Goal: Task Accomplishment & Management: Manage account settings

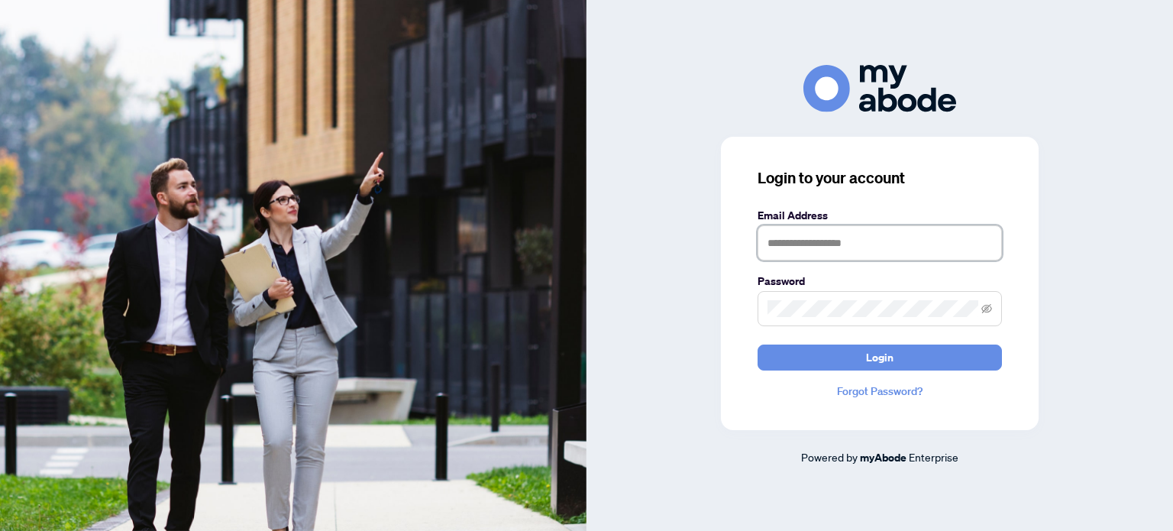
click at [825, 256] on input "text" at bounding box center [880, 242] width 244 height 35
type input "**********"
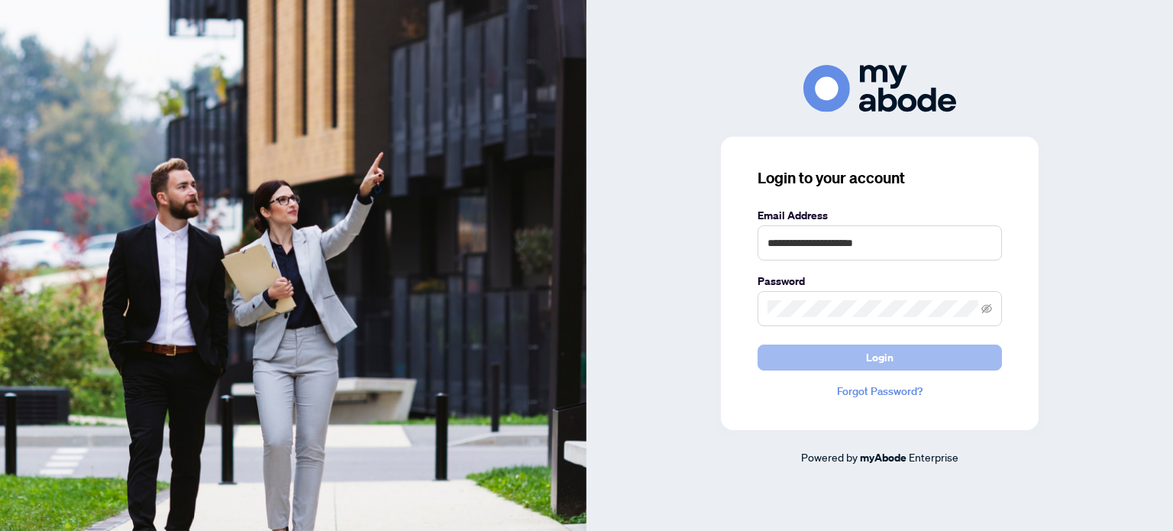
drag, startPoint x: 916, startPoint y: 31, endPoint x: 916, endPoint y: 359, distance: 328.4
click at [913, 372] on div "**********" at bounding box center [880, 283] width 318 height 293
click at [916, 359] on button "Login" at bounding box center [880, 357] width 244 height 26
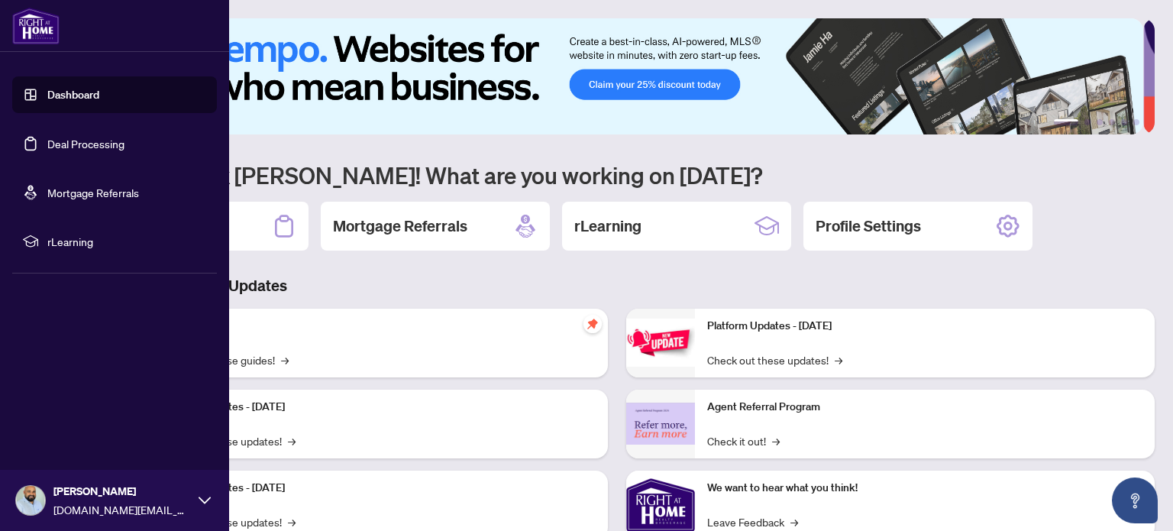
click at [62, 150] on link "Deal Processing" at bounding box center [85, 144] width 77 height 14
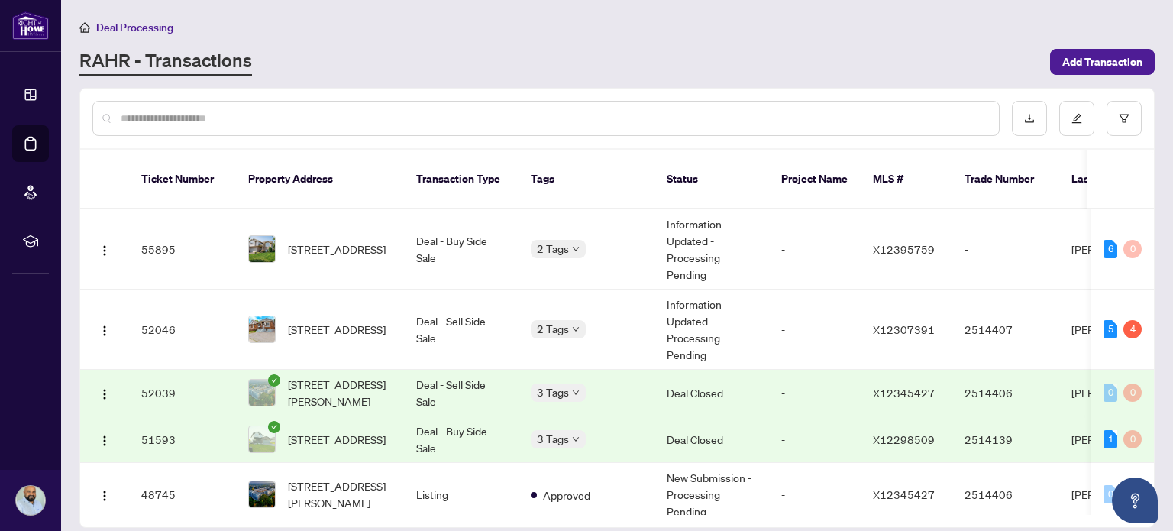
click at [946, 423] on td "X12298509" at bounding box center [907, 439] width 92 height 47
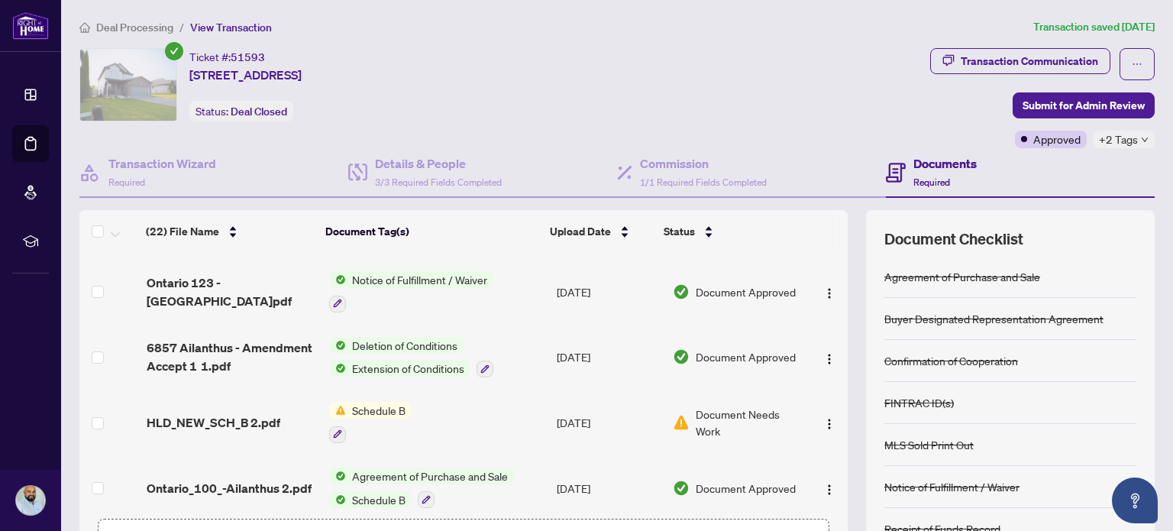
scroll to position [1159, 0]
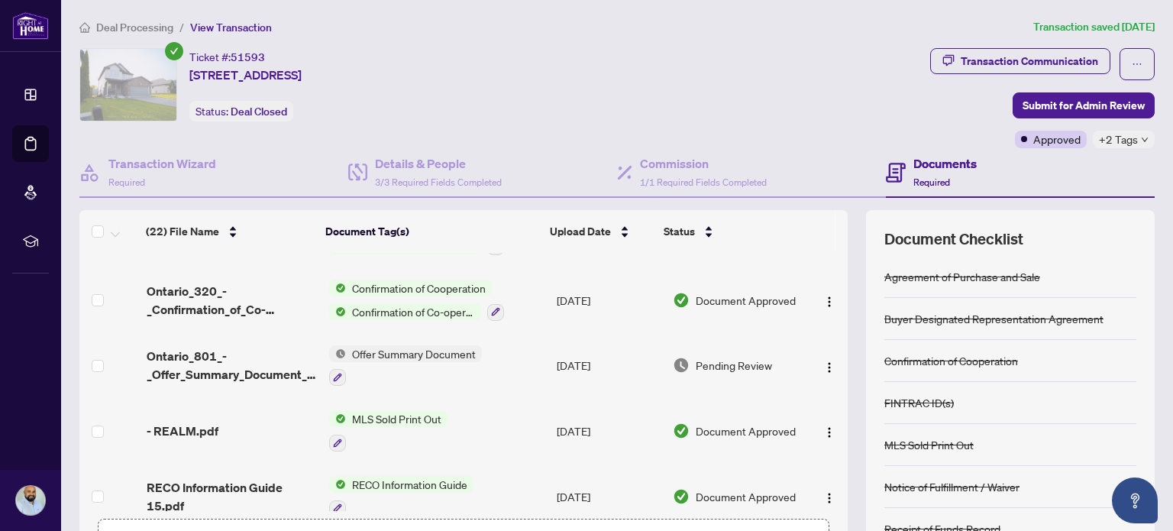
click at [146, 24] on span "Deal Processing" at bounding box center [134, 28] width 77 height 14
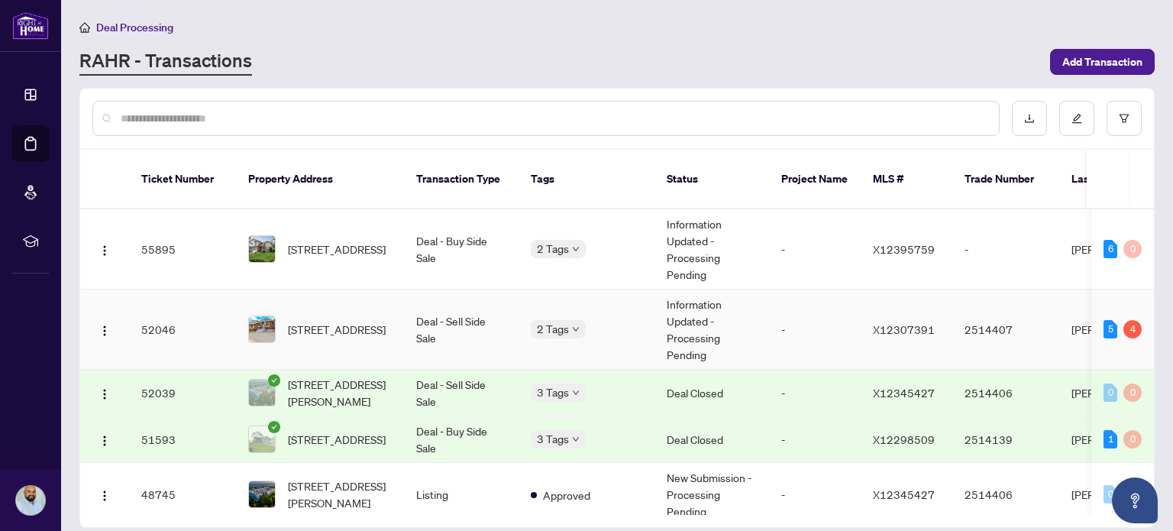
click at [697, 309] on td "Information Updated - Processing Pending" at bounding box center [712, 329] width 115 height 80
click at [368, 241] on span "[STREET_ADDRESS]" at bounding box center [337, 249] width 98 height 17
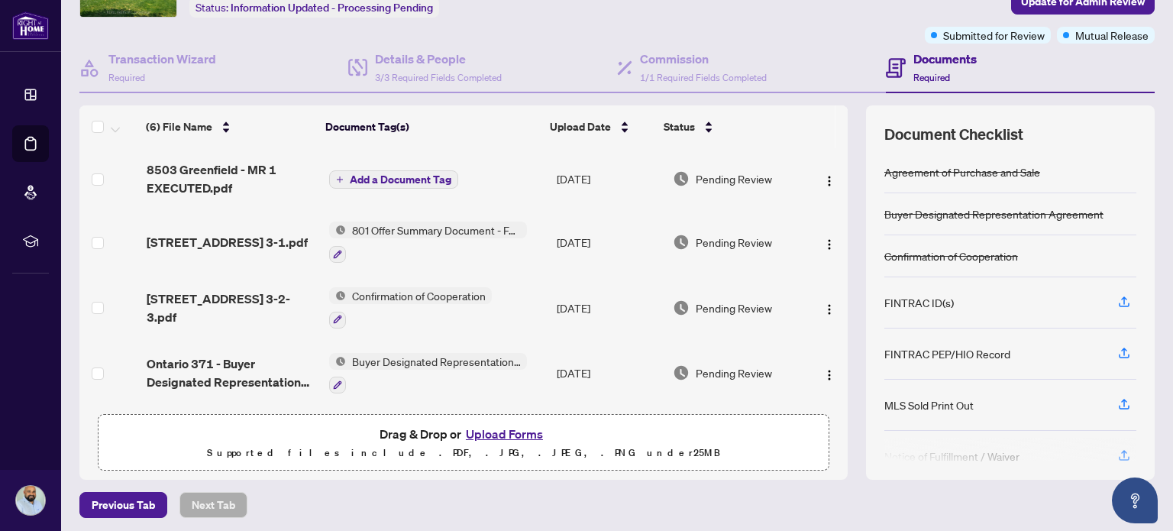
scroll to position [107, 0]
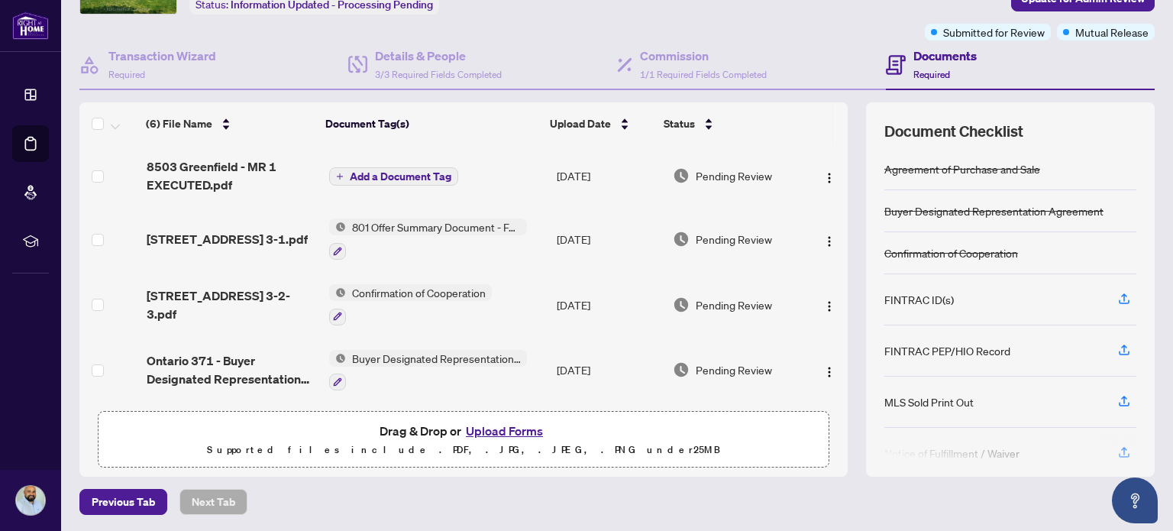
click at [486, 429] on button "Upload Forms" at bounding box center [504, 431] width 86 height 20
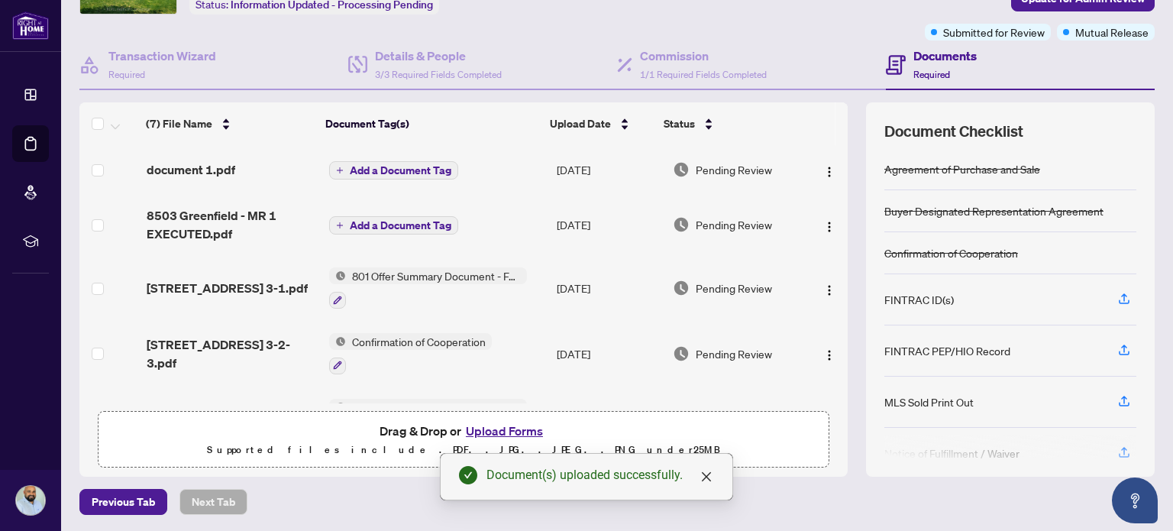
click at [402, 167] on span "Add a Document Tag" at bounding box center [401, 170] width 102 height 11
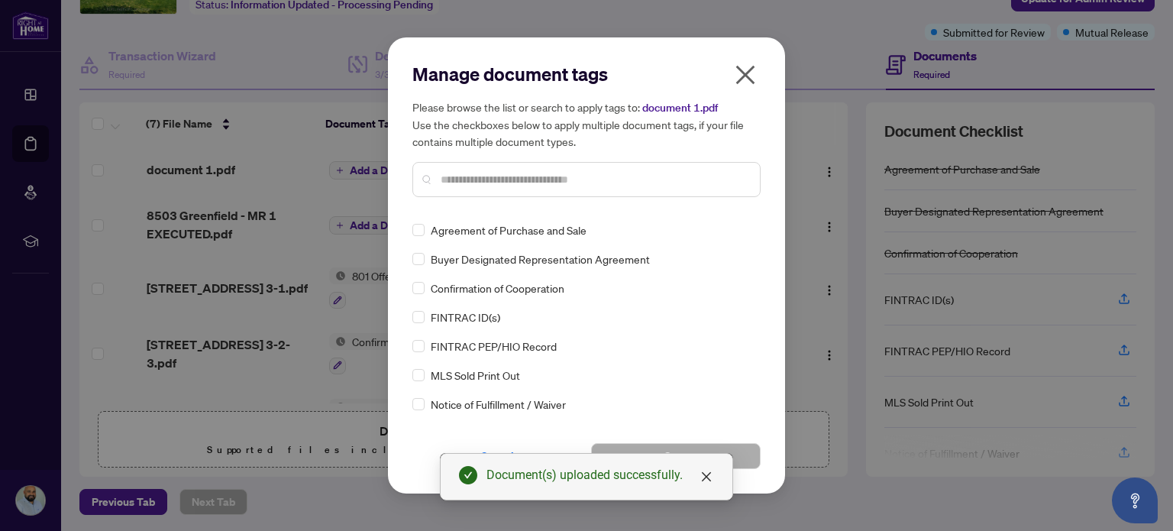
click at [474, 180] on input "text" at bounding box center [594, 179] width 307 height 17
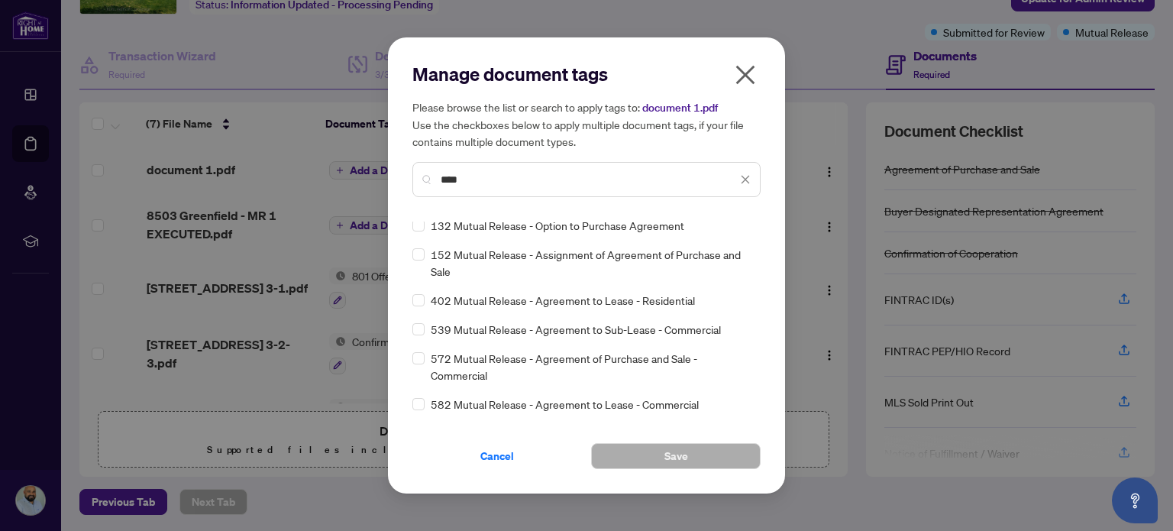
scroll to position [0, 0]
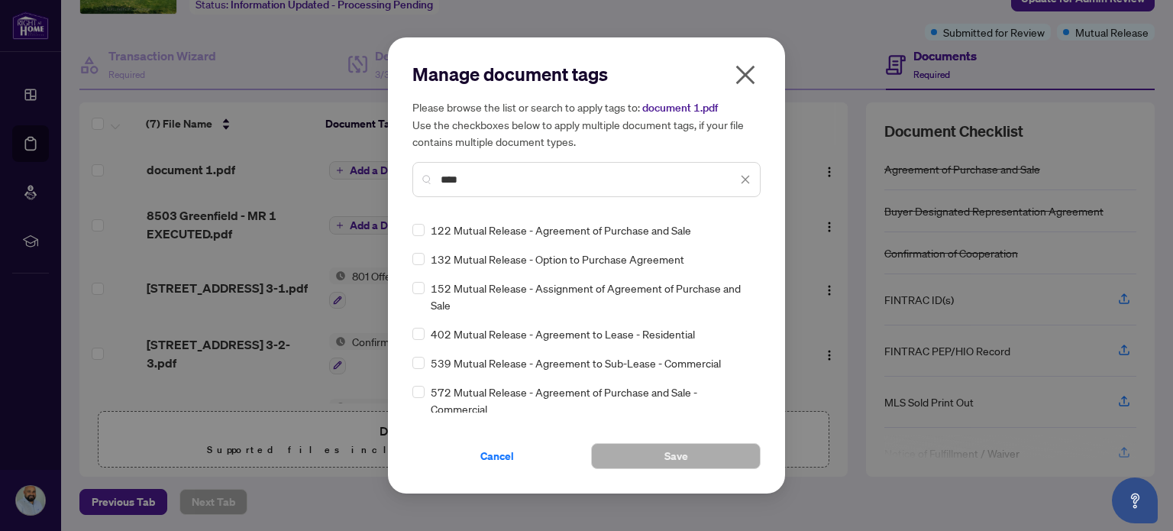
type input "****"
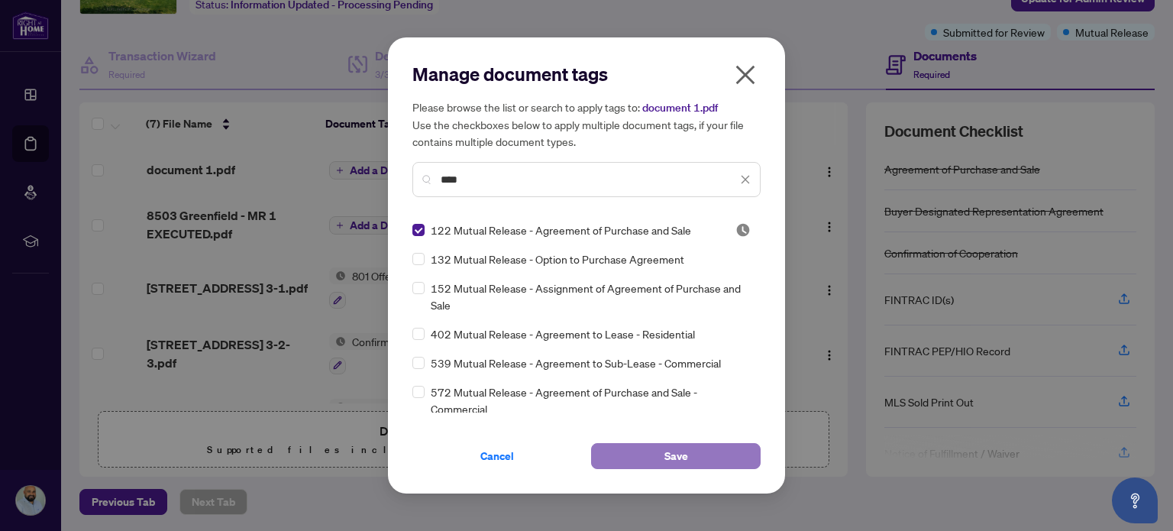
click at [690, 459] on button "Save" at bounding box center [676, 456] width 170 height 26
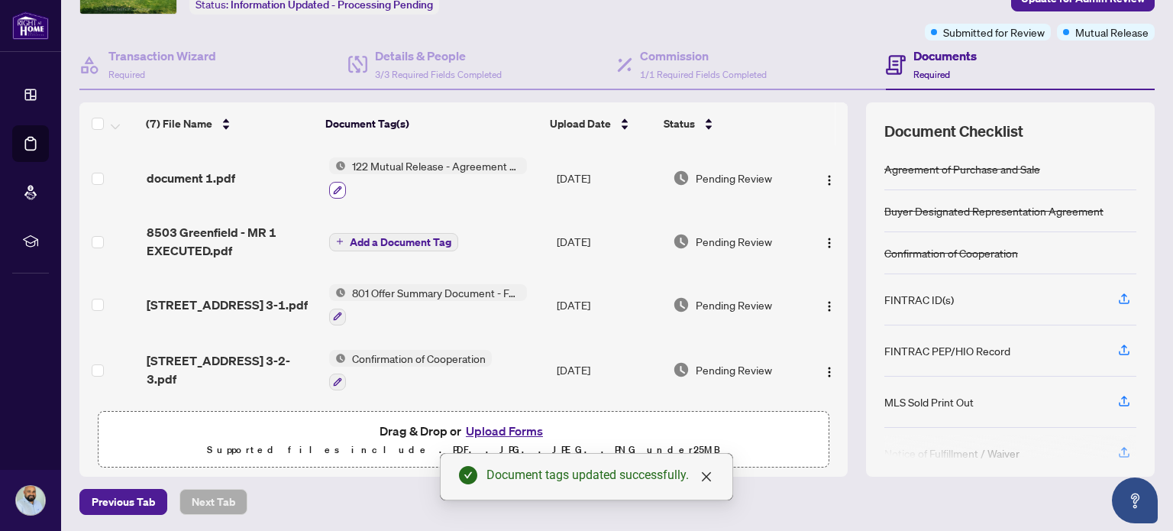
click at [334, 186] on icon "button" at bounding box center [338, 190] width 8 height 8
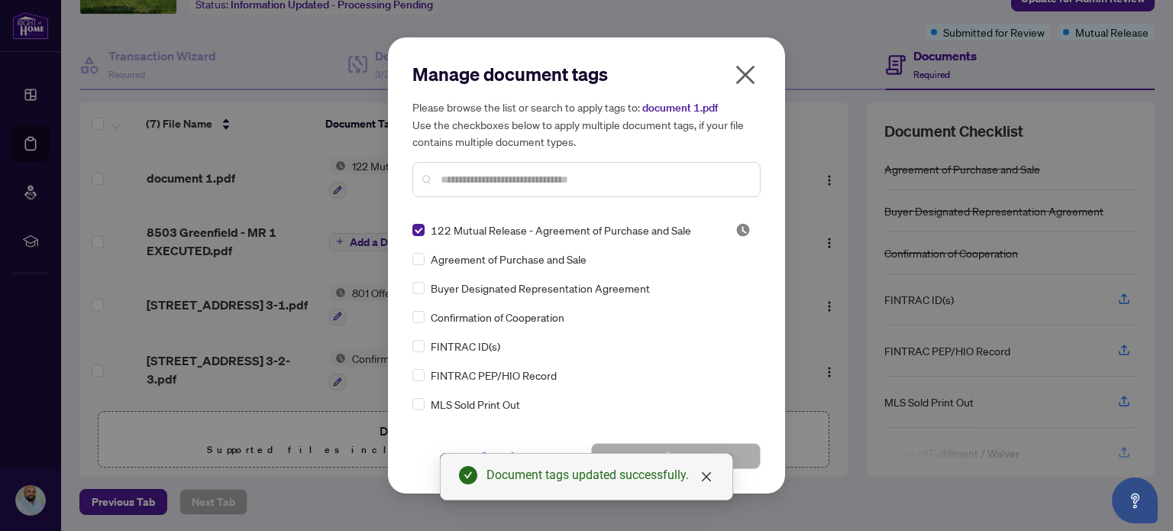
click at [733, 79] on icon "close" at bounding box center [745, 75] width 24 height 24
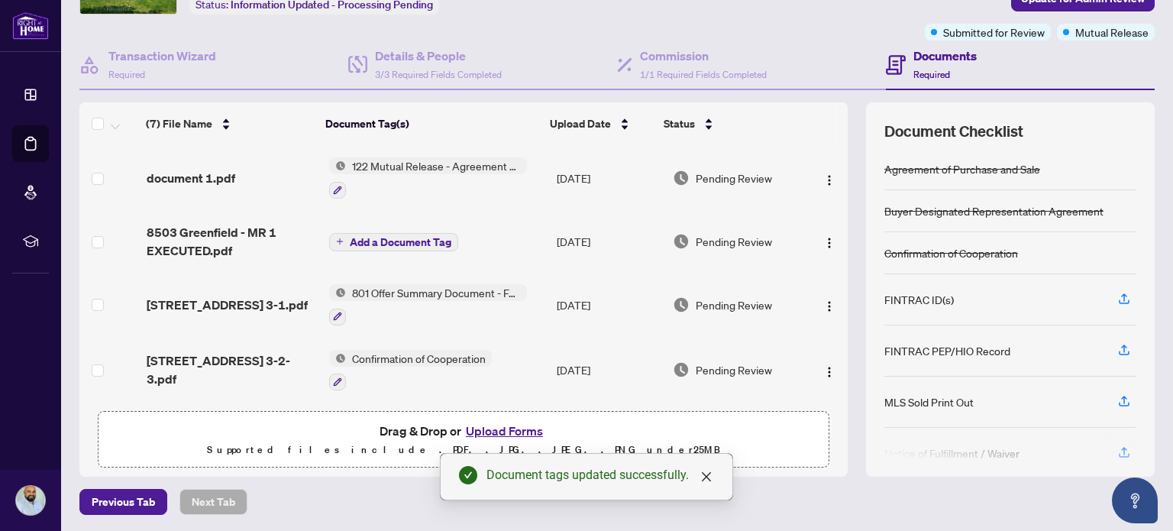
click at [739, 79] on div "Manage document tags Please browse the list or search to apply tags to: documen…" at bounding box center [586, 265] width 1173 height 531
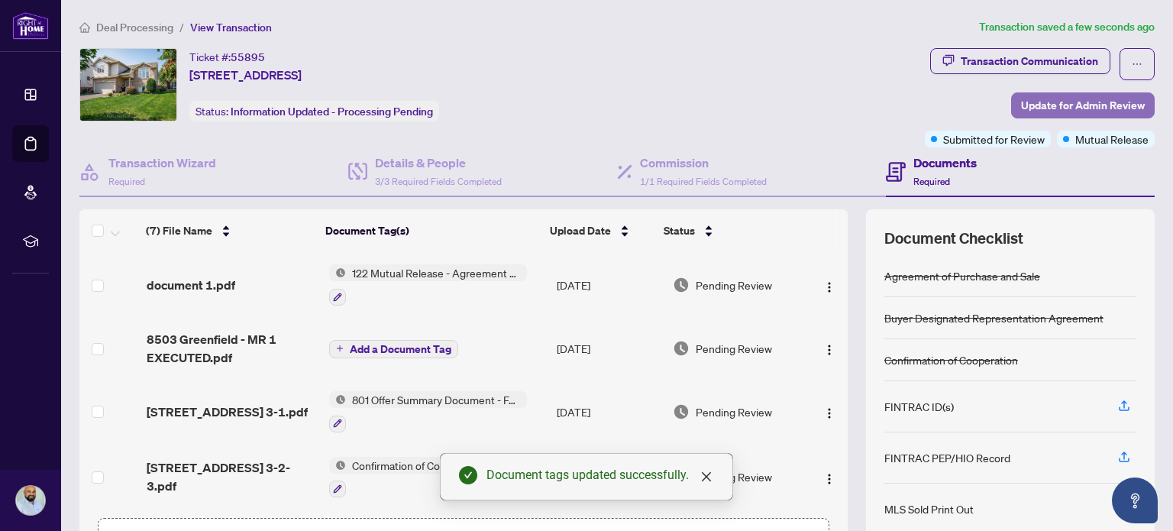
click at [1041, 100] on span "Update for Admin Review" at bounding box center [1083, 105] width 124 height 24
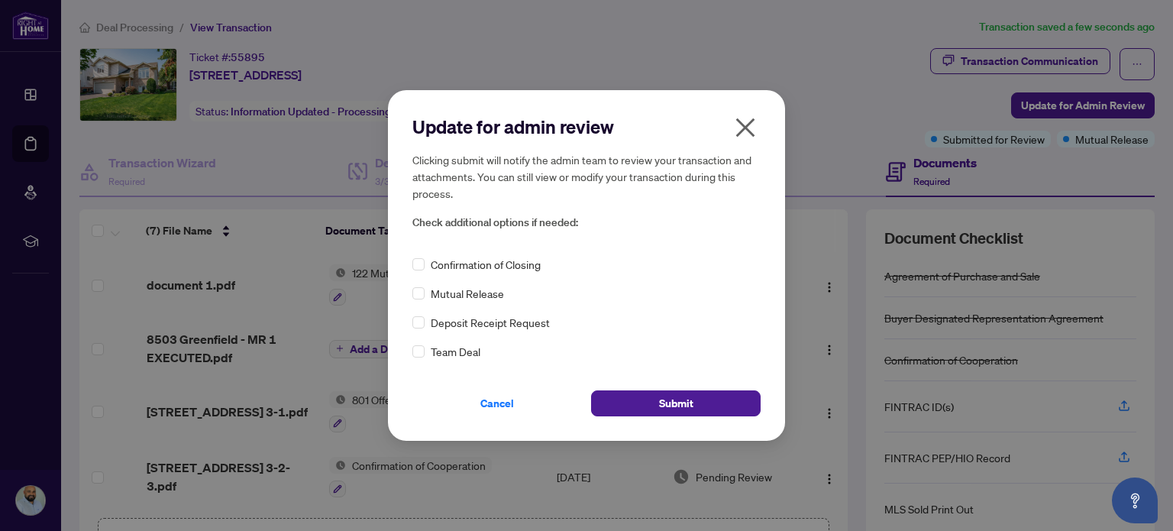
click at [492, 278] on div "Confirmation of Closing Mutual Release Deposit Receipt Request Team Deal" at bounding box center [586, 308] width 348 height 104
click at [480, 291] on span "Mutual Release" at bounding box center [467, 293] width 73 height 17
click at [629, 417] on div "Update for admin review Clicking submit will notify the admin team to review yo…" at bounding box center [586, 265] width 397 height 351
click at [633, 409] on button "Submit" at bounding box center [676, 403] width 170 height 26
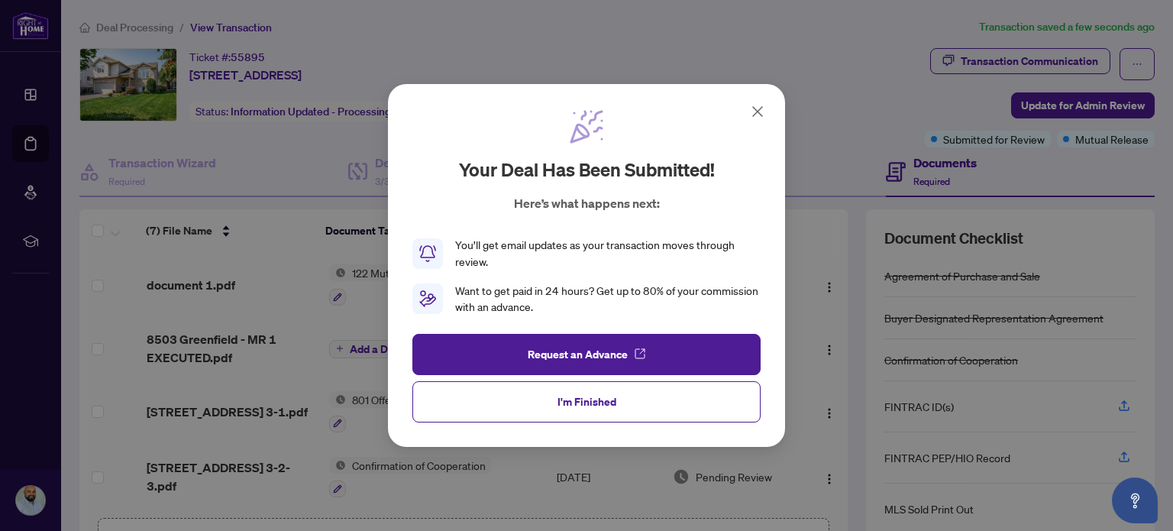
click at [618, 411] on button "I'm Finished" at bounding box center [586, 401] width 348 height 41
